Goal: Task Accomplishment & Management: Manage account settings

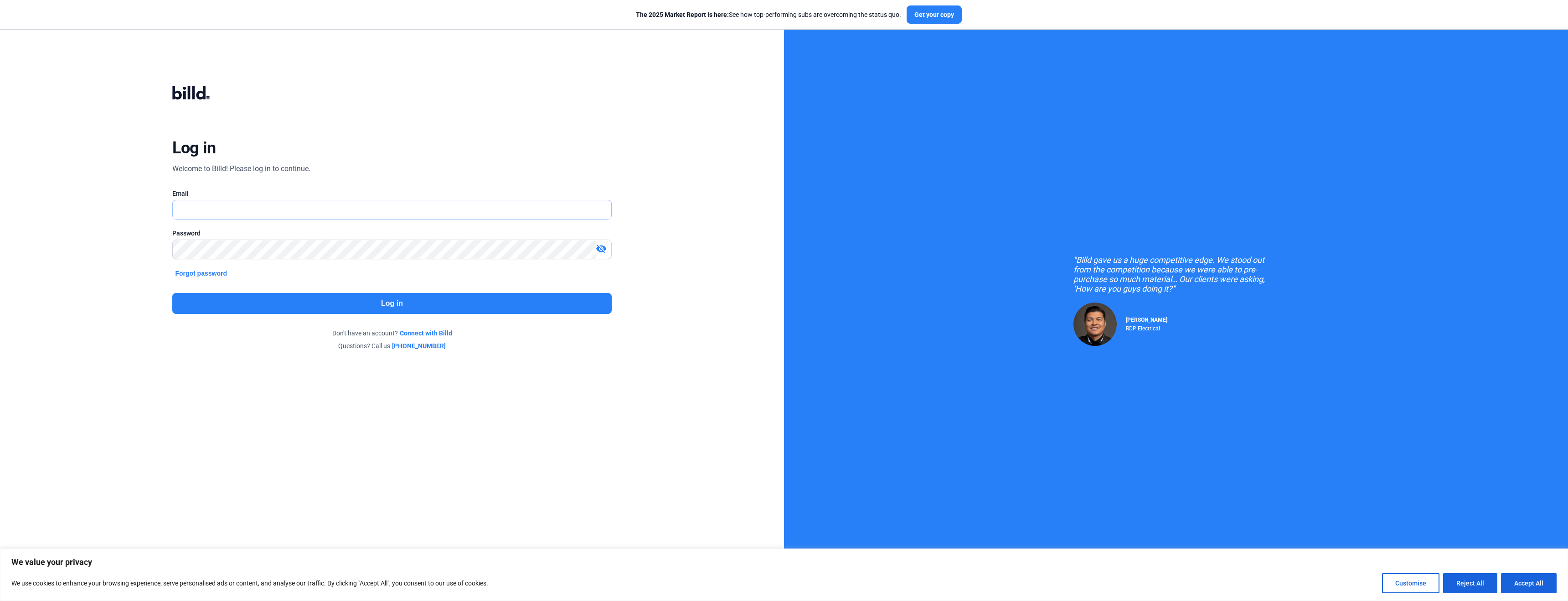
type input "[EMAIL_ADDRESS][DOMAIN_NAME]"
click at [600, 246] on mat-icon "visibility_off" at bounding box center [601, 249] width 11 height 11
click at [445, 311] on button "Log in" at bounding box center [392, 304] width 439 height 21
